Goal: Task Accomplishment & Management: Manage account settings

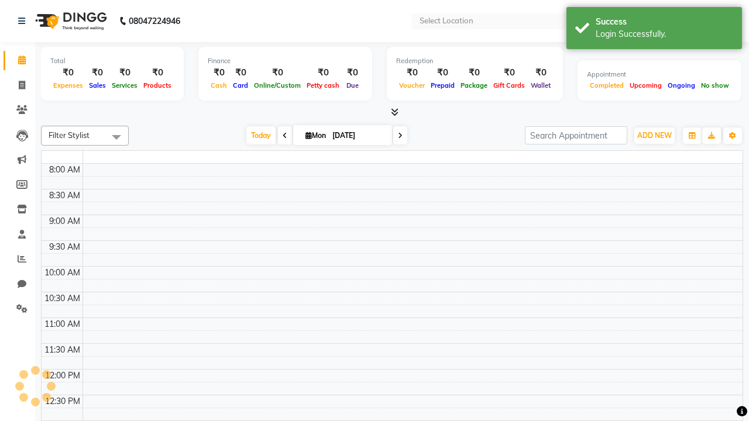
select select "en"
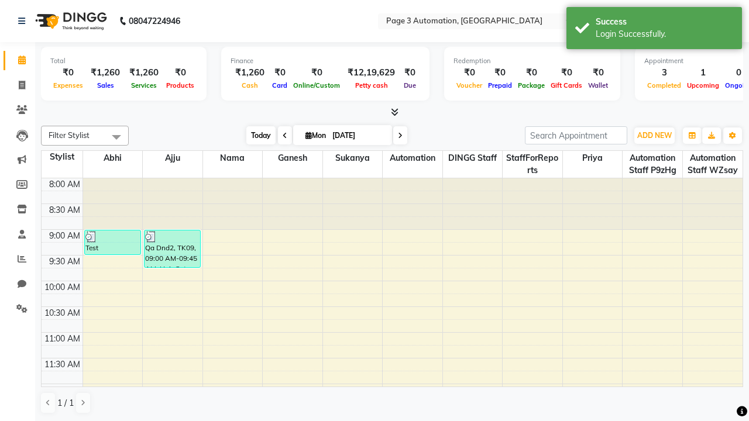
click at [255, 135] on span "Today" at bounding box center [260, 135] width 29 height 18
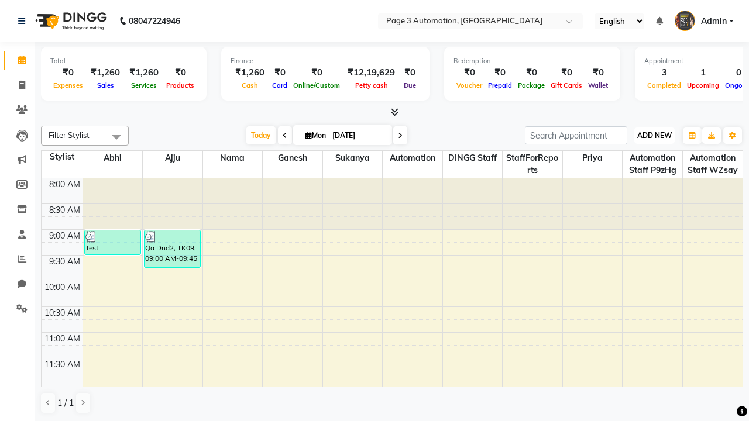
click at [654, 135] on span "ADD NEW" at bounding box center [654, 135] width 35 height 9
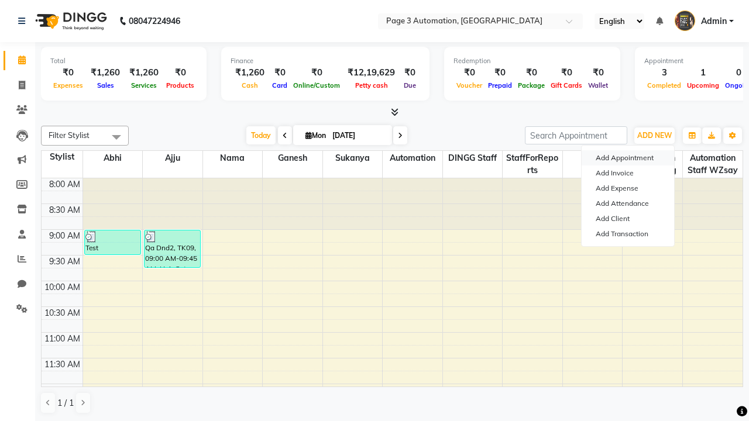
click at [628, 158] on button "Add Appointment" at bounding box center [627, 157] width 92 height 15
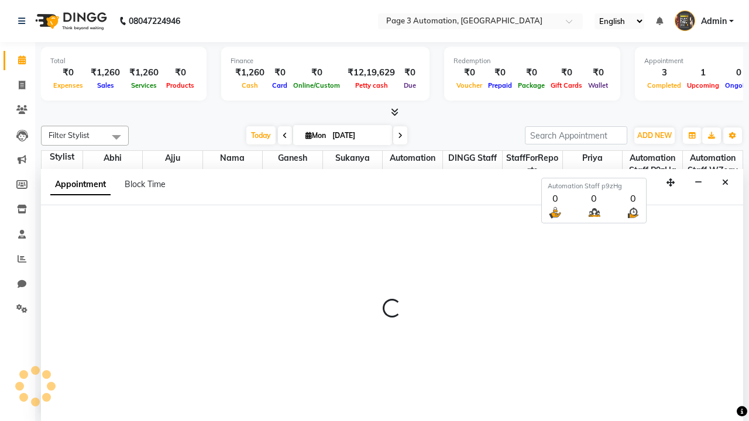
scroll to position [1, 0]
select select "tentative"
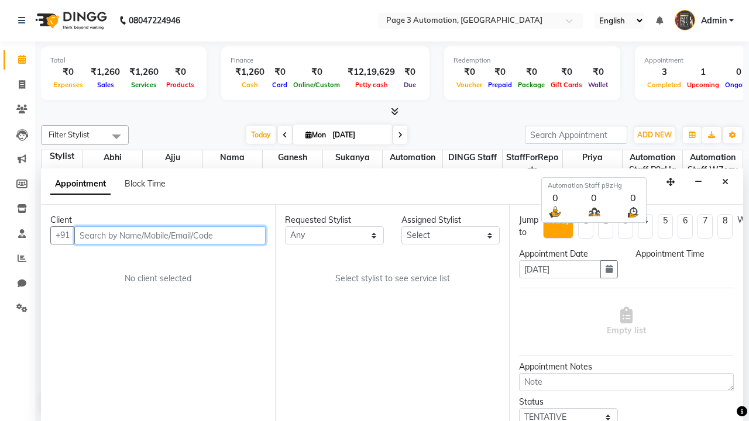
select select "540"
type input "8192346578"
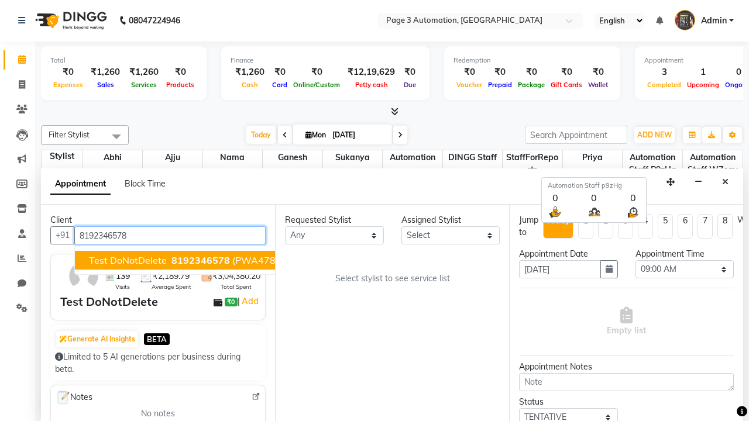
click at [171, 260] on span "8192346578" at bounding box center [200, 260] width 58 height 12
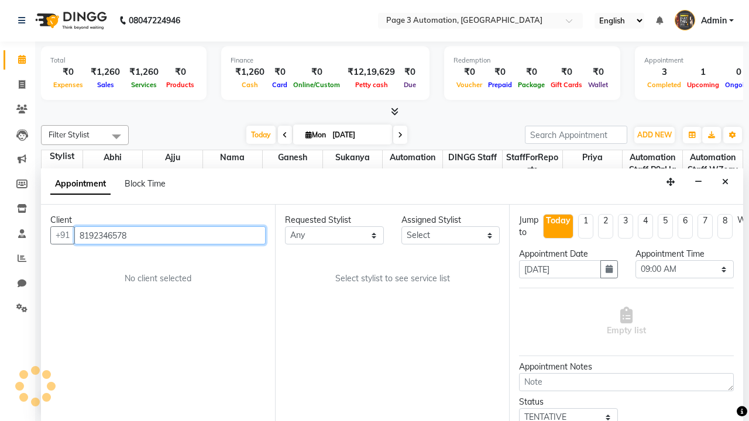
select select "711"
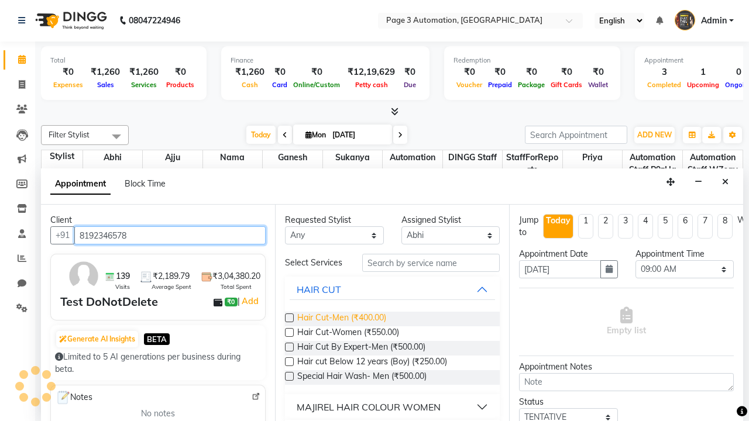
type input "8192346578"
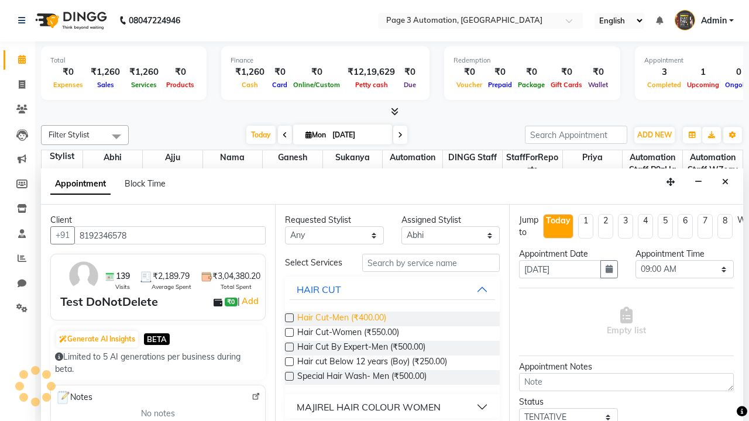
click at [341, 319] on span "Hair Cut-Men (₹400.00)" at bounding box center [341, 319] width 89 height 15
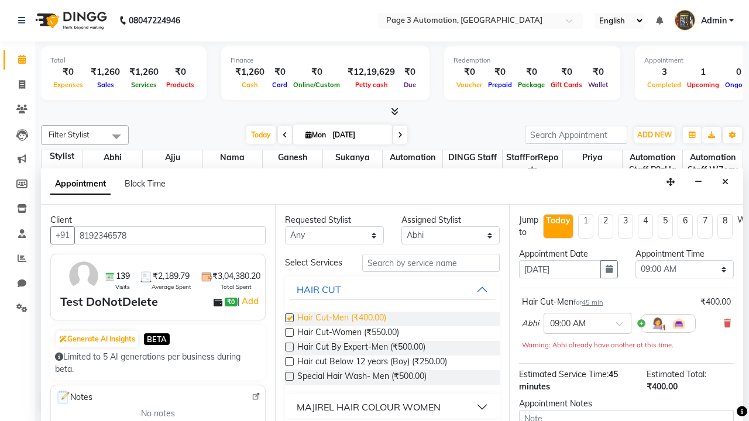
checkbox input "false"
select select "765"
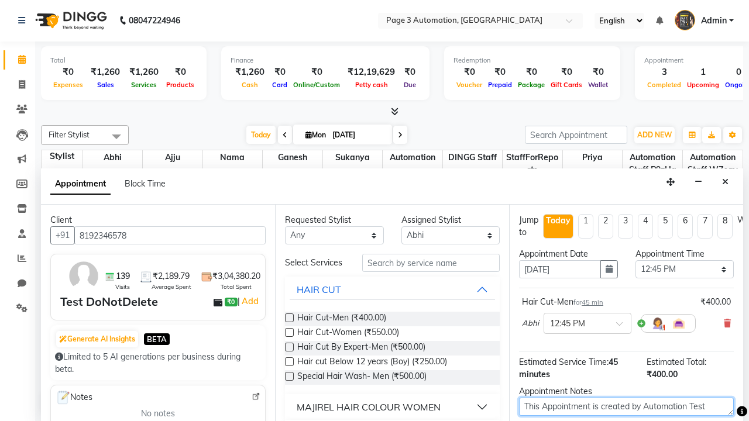
type textarea "This Appointment is created by Automation Test"
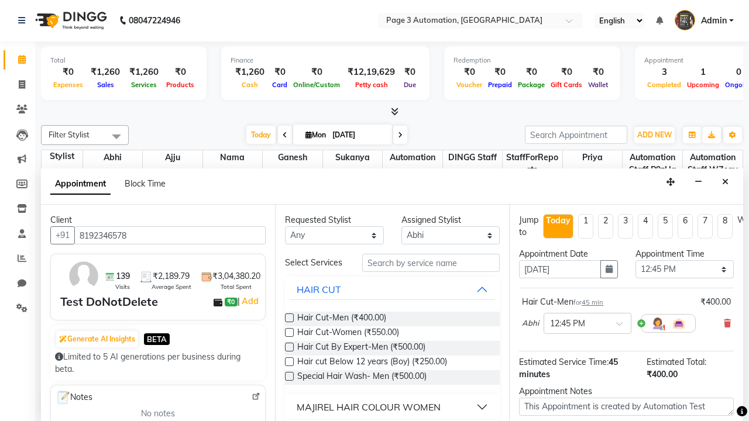
checkbox input "false"
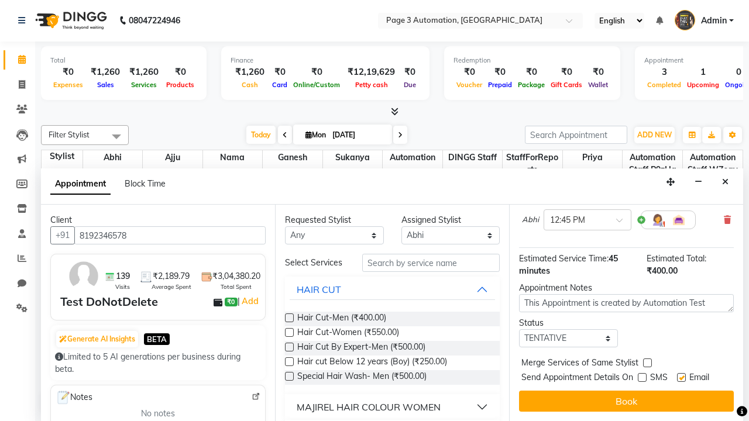
click at [681, 377] on label at bounding box center [681, 377] width 9 height 9
click at [681, 377] on input "checkbox" at bounding box center [681, 379] width 8 height 8
checkbox input "false"
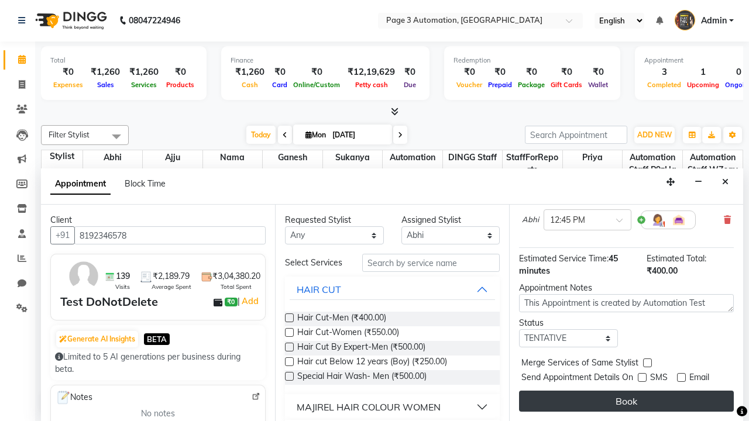
click at [626, 401] on button "Book" at bounding box center [626, 401] width 215 height 21
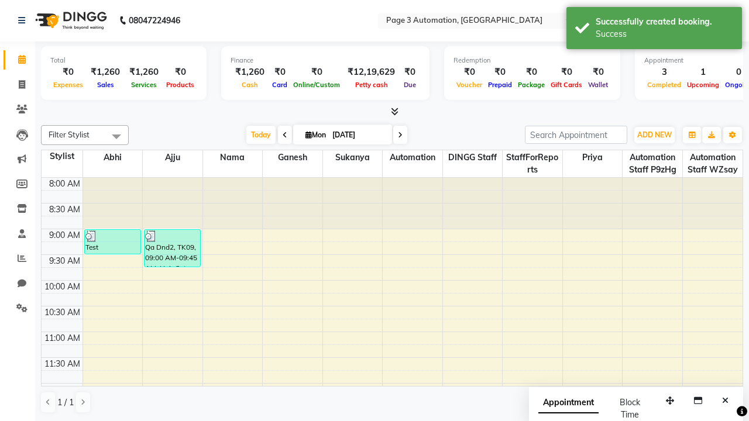
scroll to position [0, 0]
click at [654, 30] on div "Success" at bounding box center [663, 34] width 137 height 12
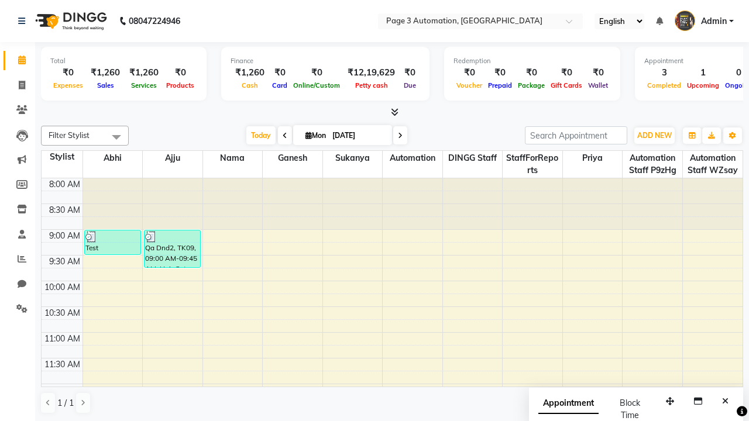
click at [116, 137] on span at bounding box center [116, 137] width 23 height 22
click at [0, 0] on div "Select All" at bounding box center [0, 0] width 0 height 0
checkbox input "true"
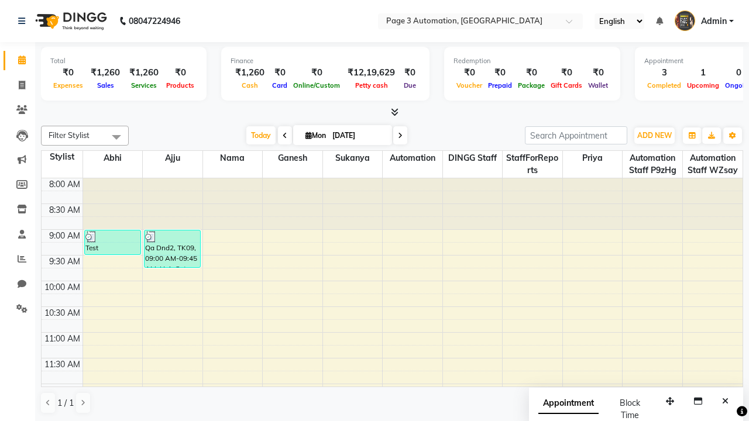
checkbox input "true"
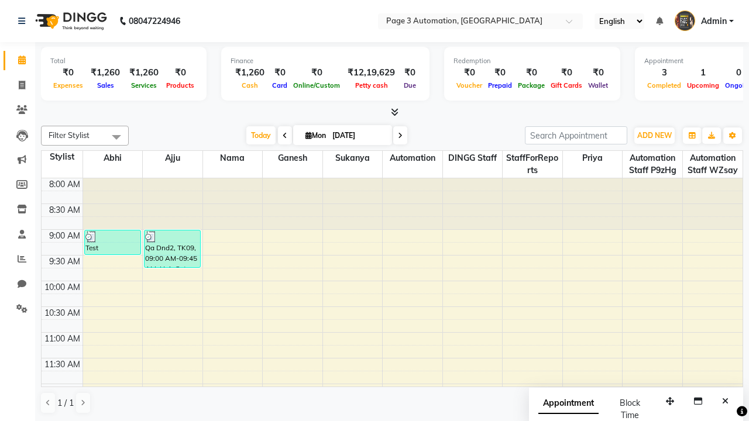
checkbox input "true"
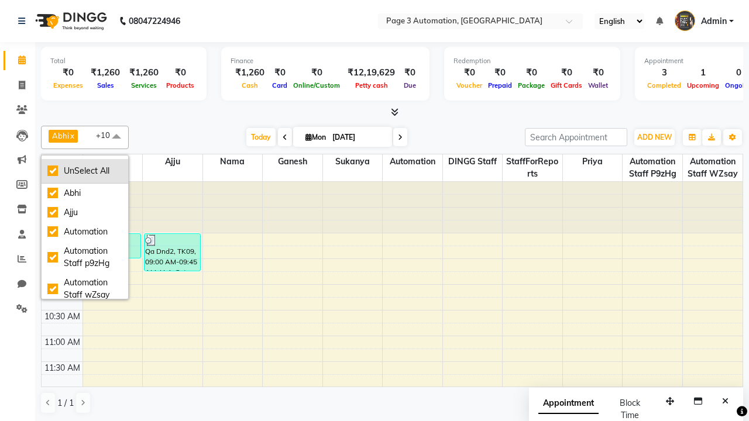
click at [85, 171] on div "UnSelect All" at bounding box center [84, 171] width 75 height 12
checkbox input "false"
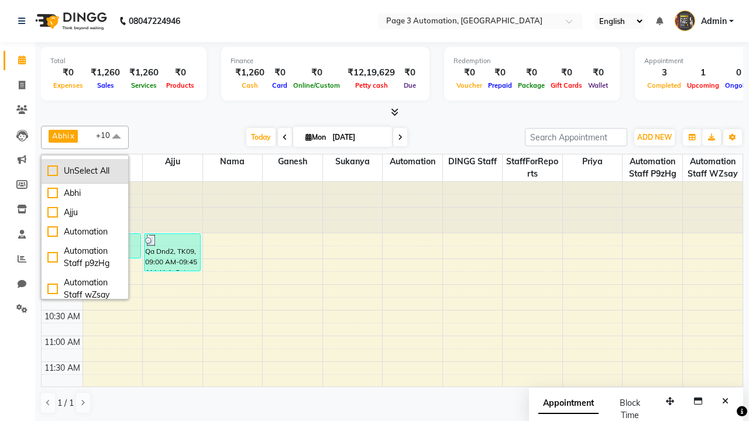
checkbox input "false"
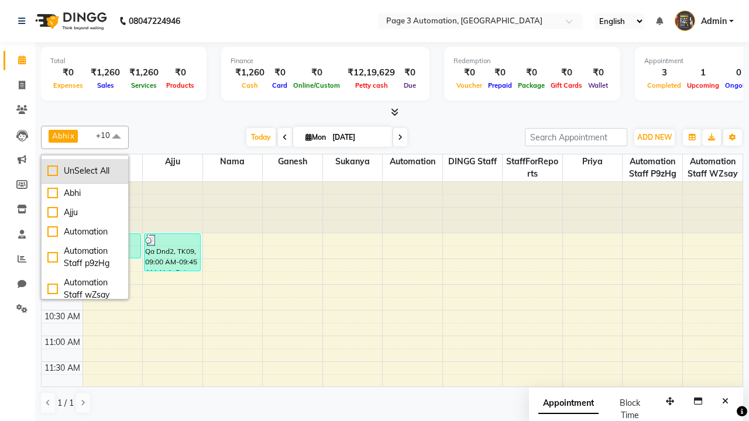
checkbox input "false"
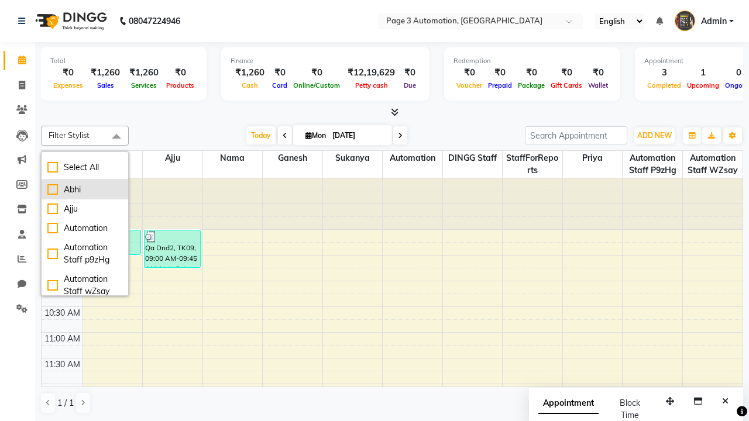
click at [85, 190] on div "Abhi" at bounding box center [84, 190] width 75 height 12
checkbox input "true"
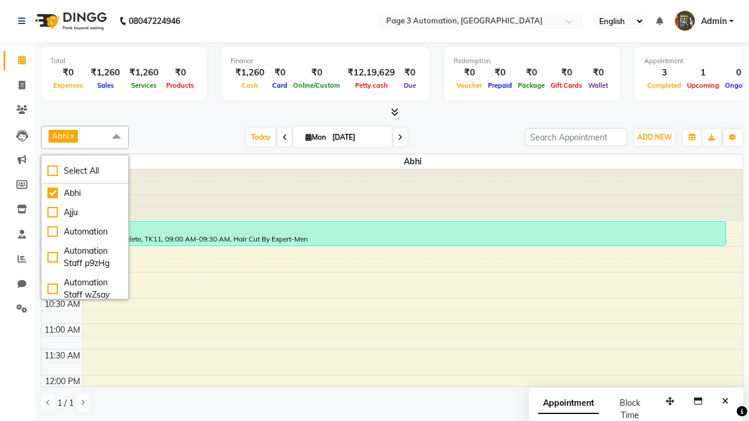
click at [116, 137] on span at bounding box center [116, 137] width 23 height 22
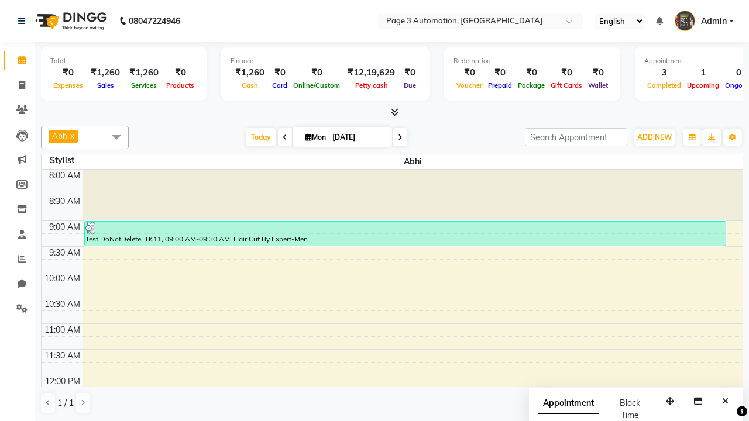
select select "7"
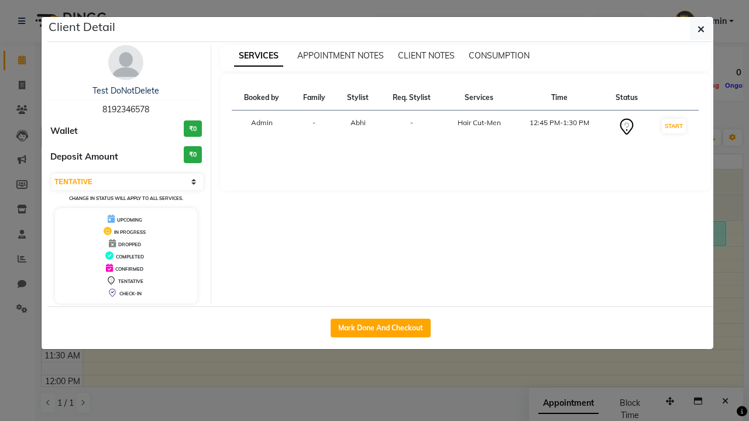
scroll to position [155, 0]
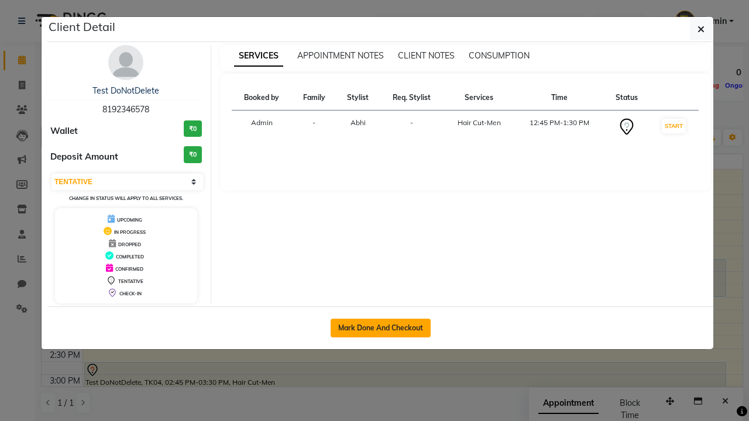
click at [380, 328] on button "Mark Done And Checkout" at bounding box center [380, 328] width 100 height 19
select select "2774"
select select "service"
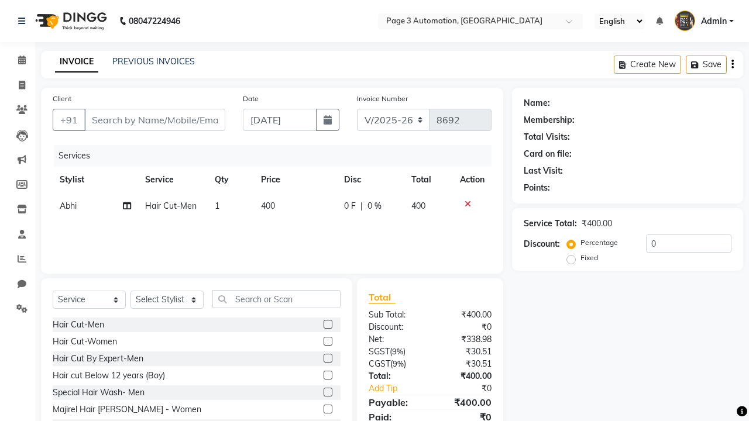
type input "8192346578"
select select "711"
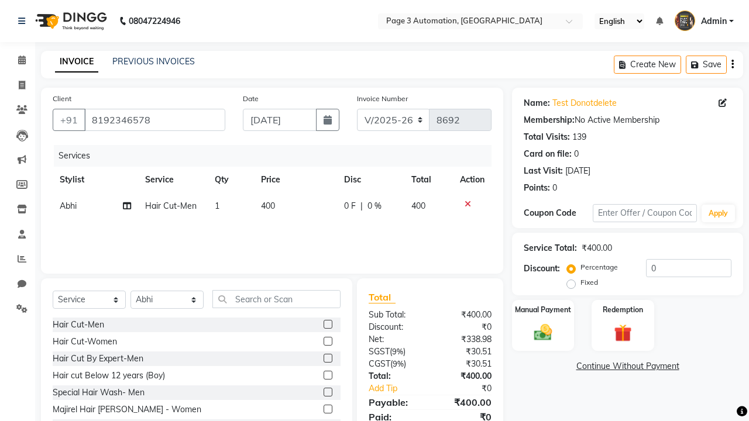
click at [328, 358] on label at bounding box center [327, 358] width 9 height 9
click at [328, 358] on input "checkbox" at bounding box center [327, 359] width 8 height 8
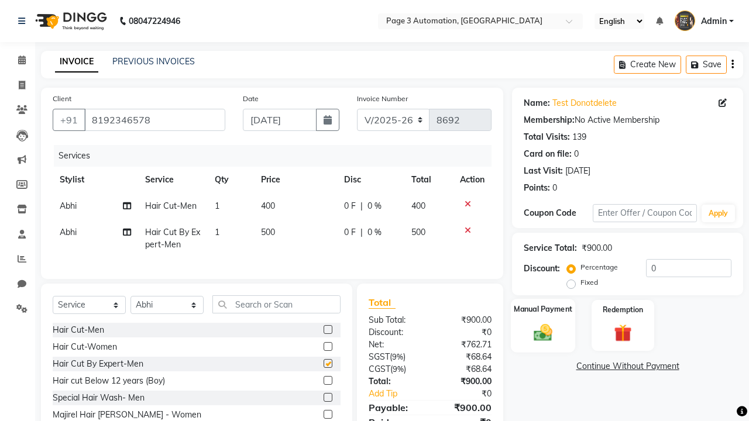
click at [543, 309] on label "Manual Payment" at bounding box center [543, 309] width 58 height 11
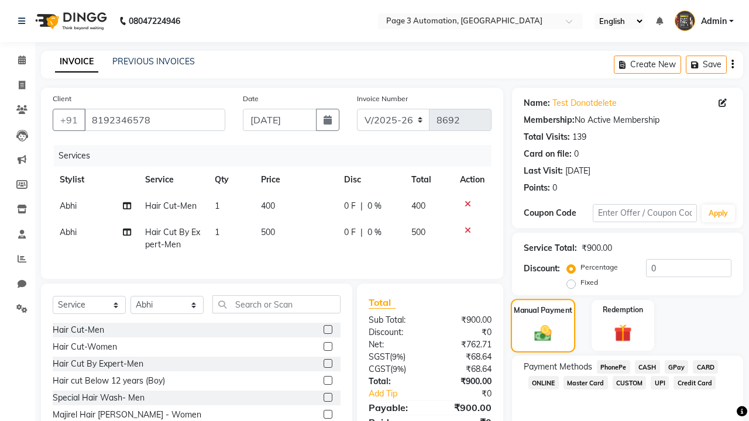
checkbox input "false"
click at [647, 367] on span "CASH" at bounding box center [647, 366] width 25 height 13
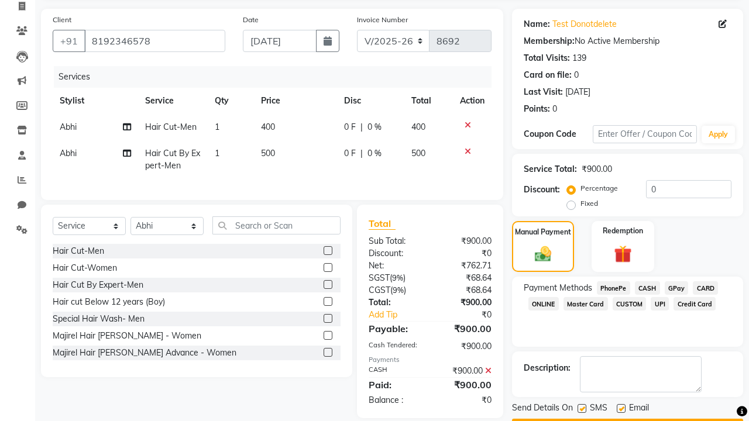
click at [581, 408] on label at bounding box center [581, 408] width 9 height 9
click at [581, 408] on input "checkbox" at bounding box center [581, 409] width 8 height 8
checkbox input "false"
click at [621, 408] on label at bounding box center [621, 408] width 9 height 9
click at [621, 408] on input "checkbox" at bounding box center [621, 409] width 8 height 8
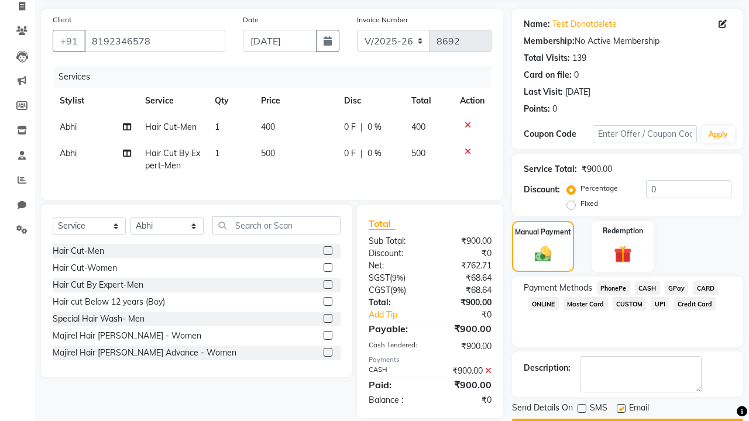
checkbox input "false"
click at [627, 419] on button "Checkout" at bounding box center [627, 428] width 231 height 18
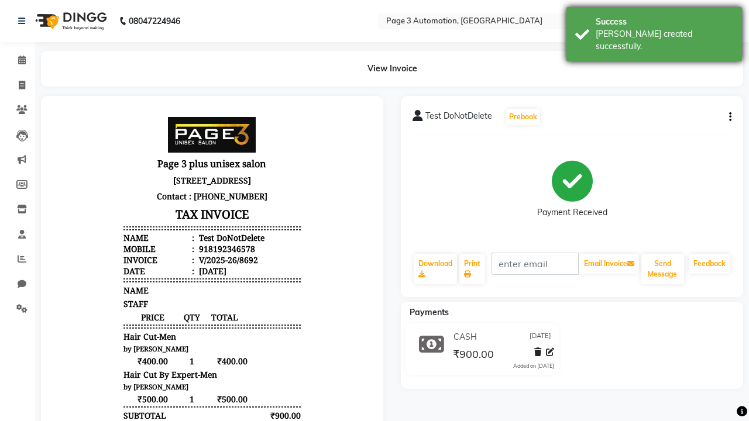
click at [654, 30] on div "[PERSON_NAME] created successfully." at bounding box center [663, 40] width 137 height 25
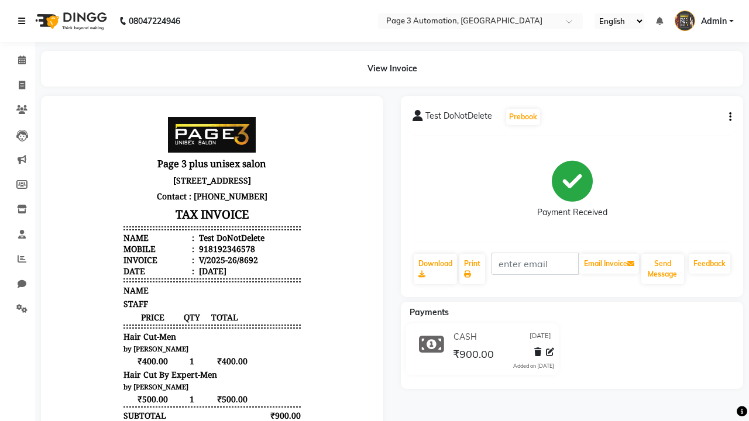
click at [24, 21] on icon at bounding box center [21, 21] width 7 height 8
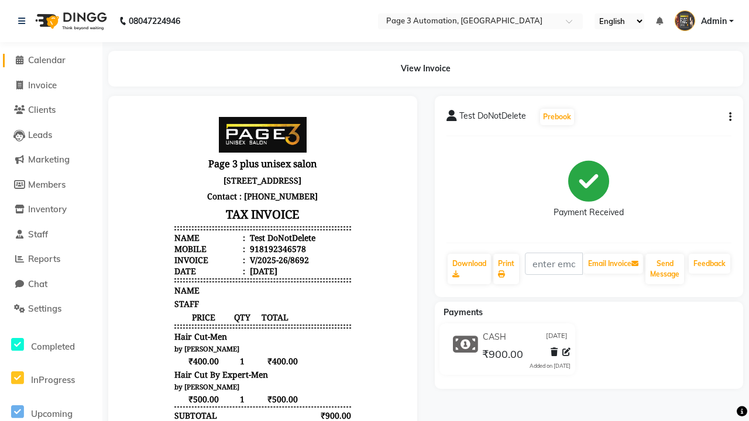
click at [51, 60] on span "Calendar" at bounding box center [46, 59] width 37 height 11
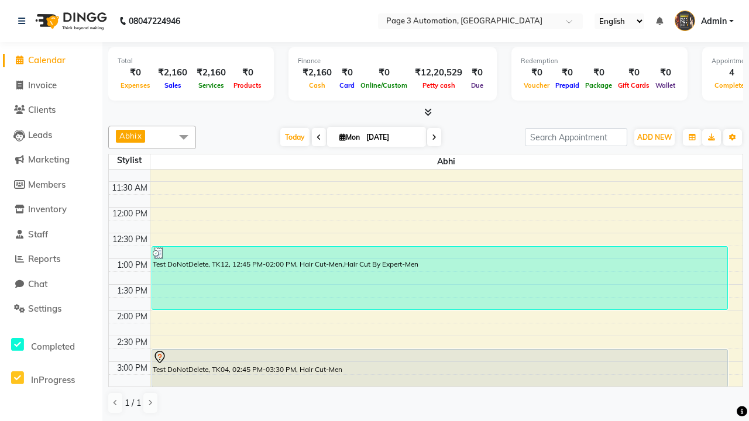
select select "3"
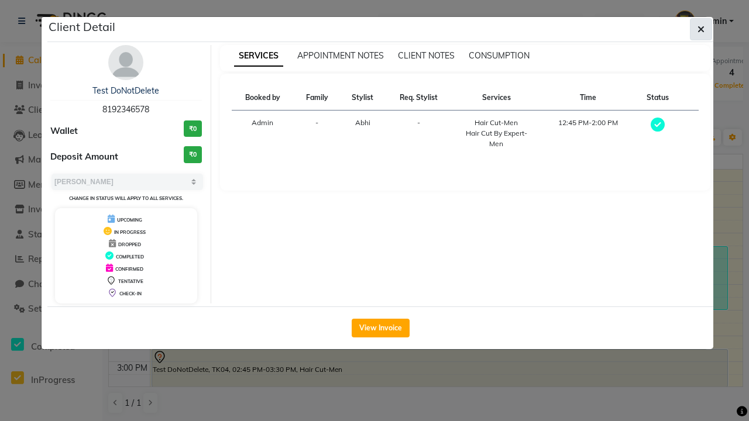
click at [701, 29] on icon "button" at bounding box center [700, 29] width 7 height 9
